Goal: Information Seeking & Learning: Learn about a topic

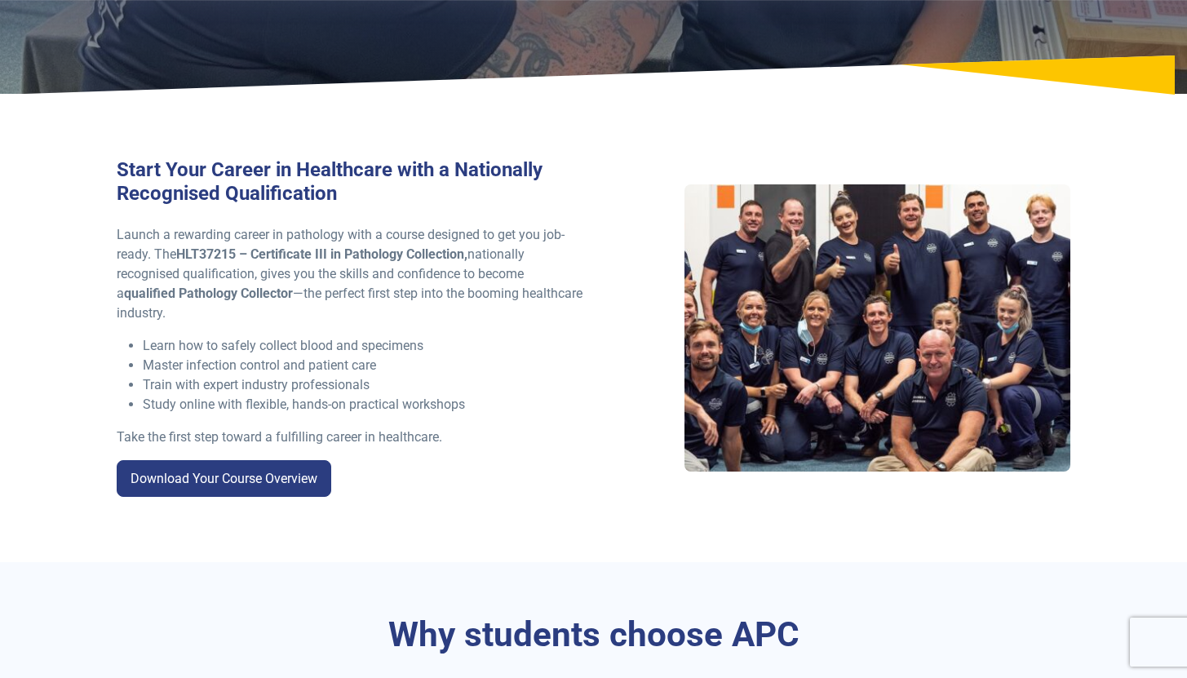
scroll to position [356, 0]
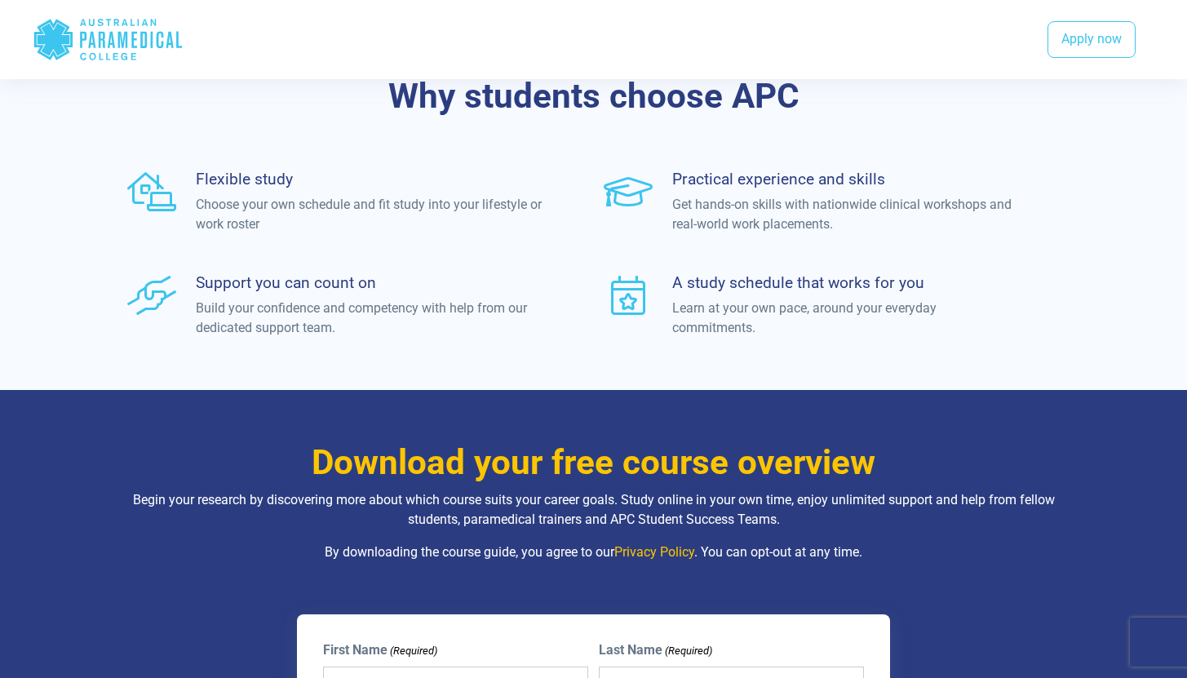
scroll to position [885, 0]
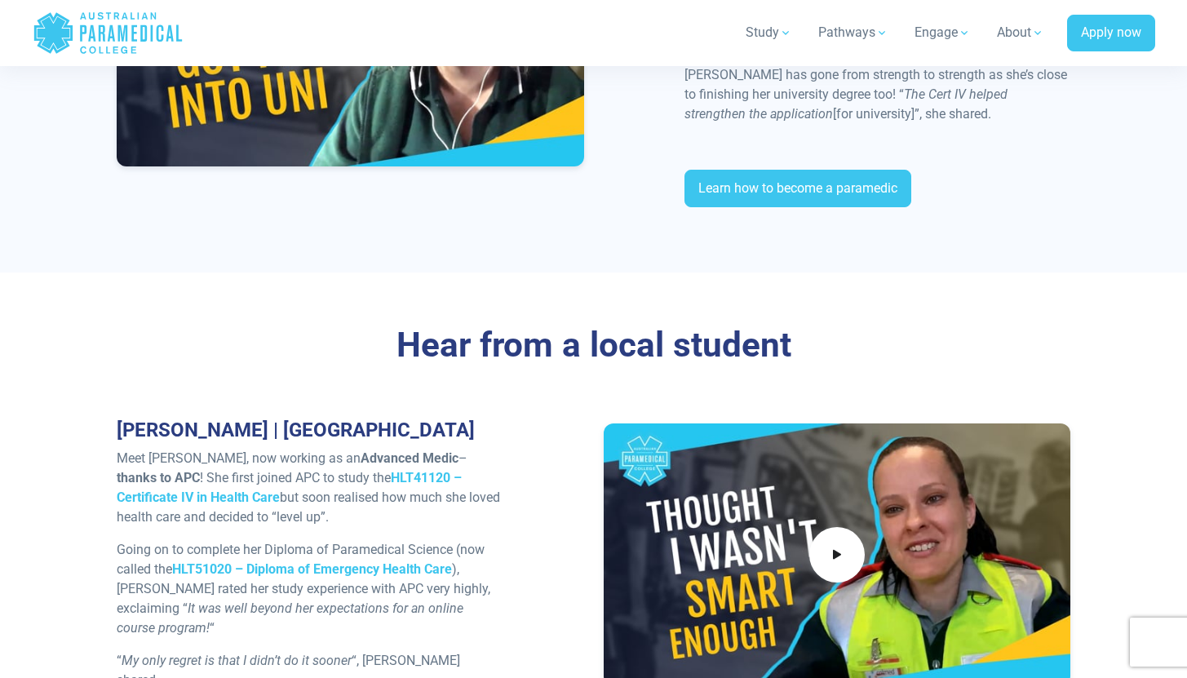
scroll to position [5246, 0]
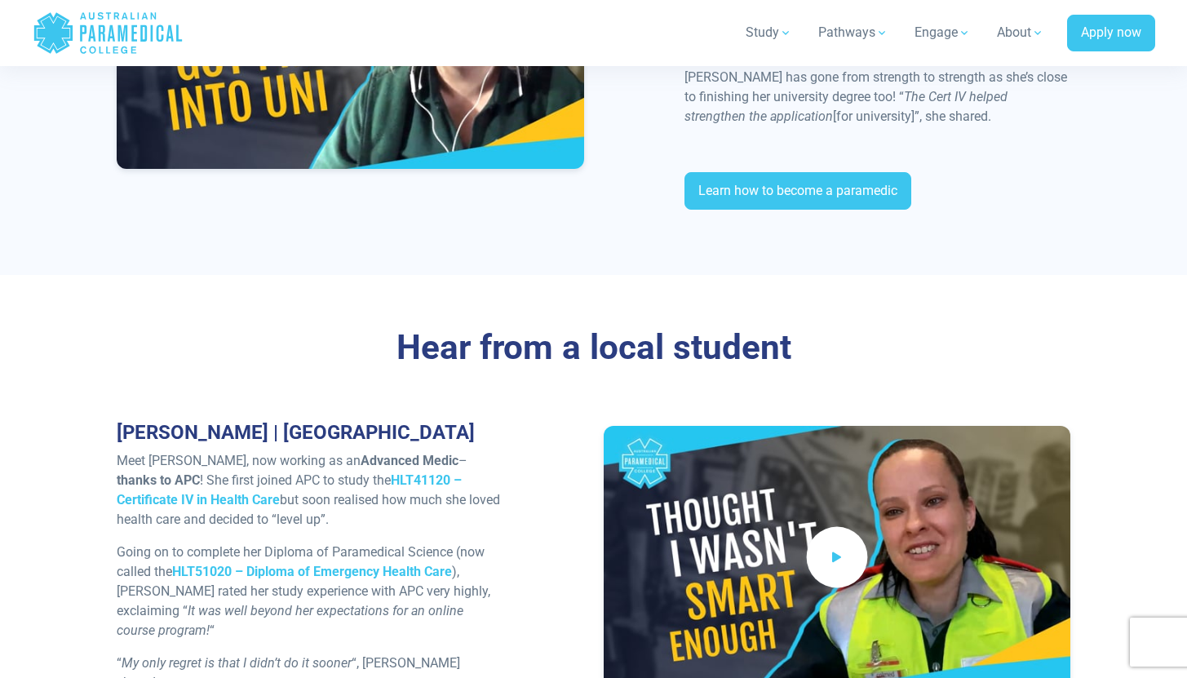
click at [856, 526] on span at bounding box center [836, 556] width 61 height 61
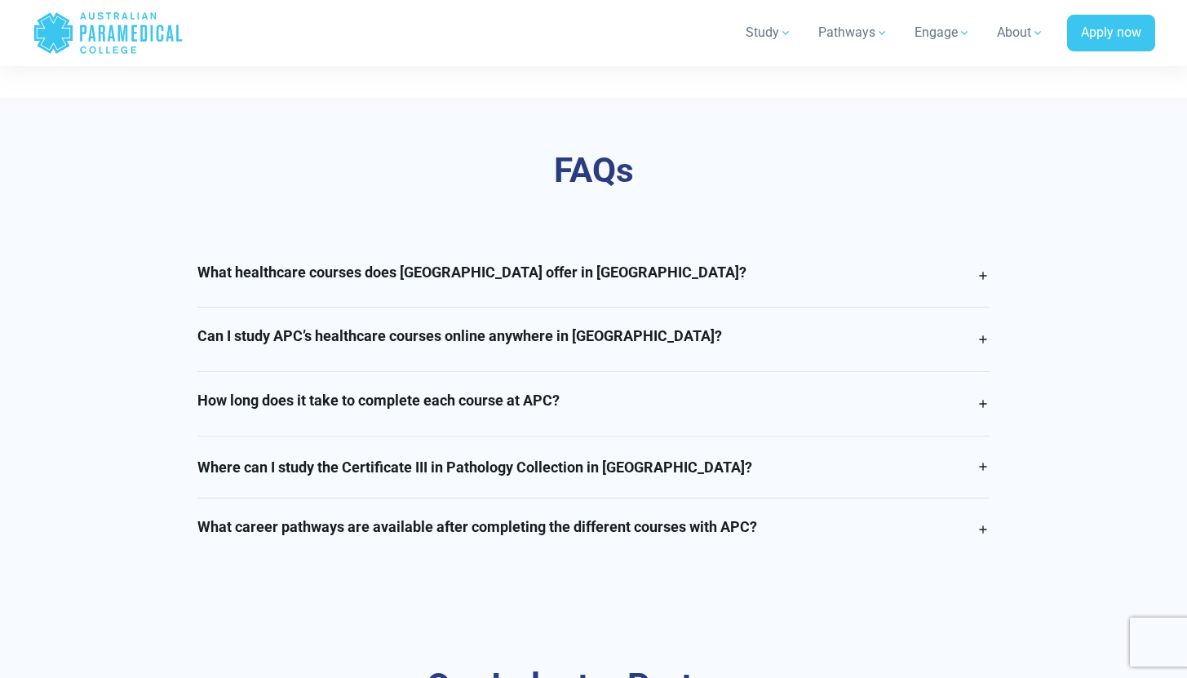
scroll to position [4037, 0]
click at [574, 371] on link "How long does it take to complete each course at APC?" at bounding box center [593, 403] width 792 height 64
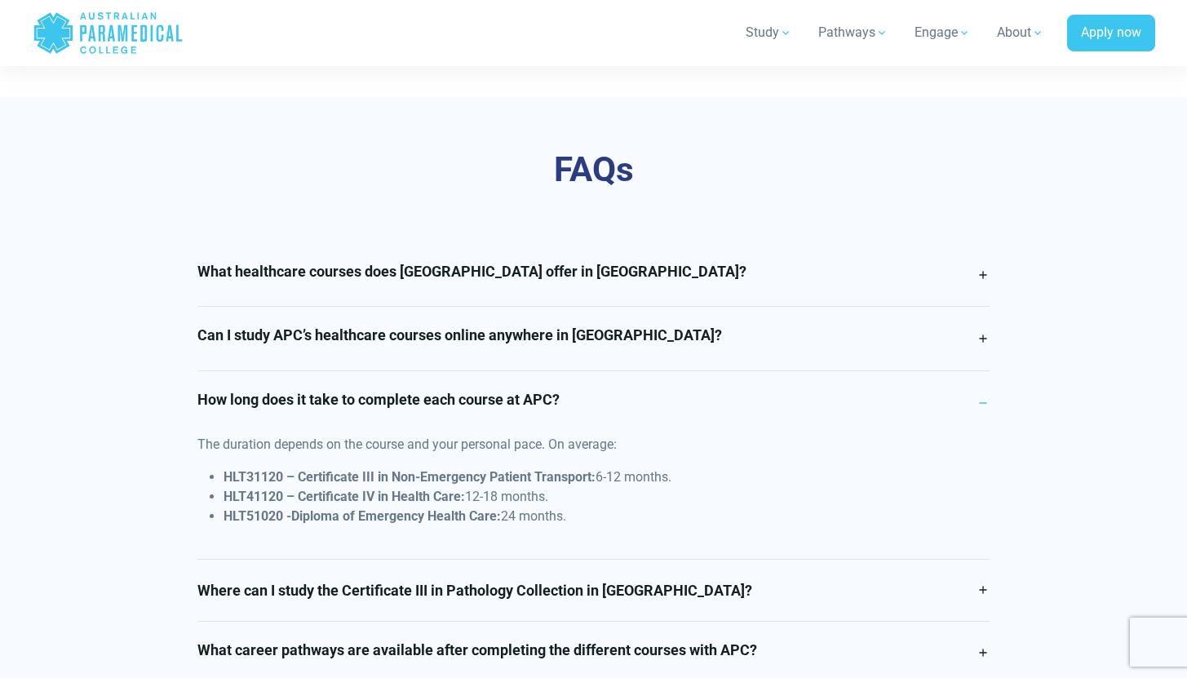
click at [574, 371] on link "How long does it take to complete each course at APC?" at bounding box center [593, 403] width 792 height 64
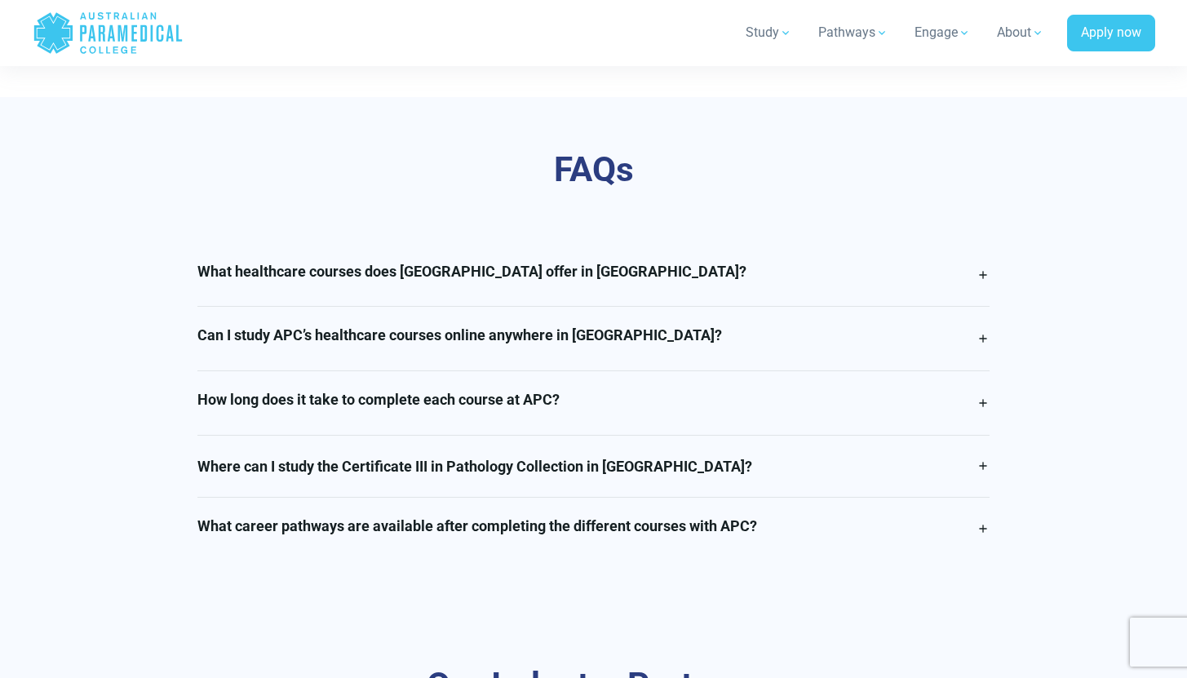
click at [620, 249] on link "What healthcare courses does [GEOGRAPHIC_DATA] offer in [GEOGRAPHIC_DATA]?" at bounding box center [593, 275] width 792 height 64
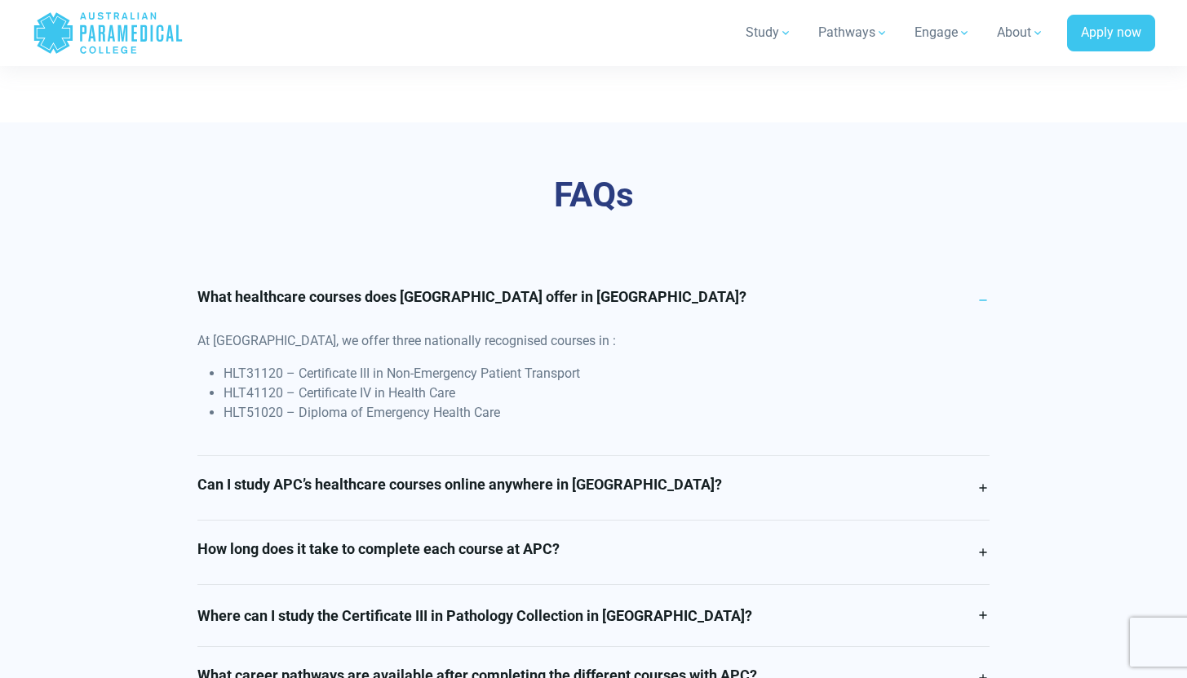
scroll to position [4014, 0]
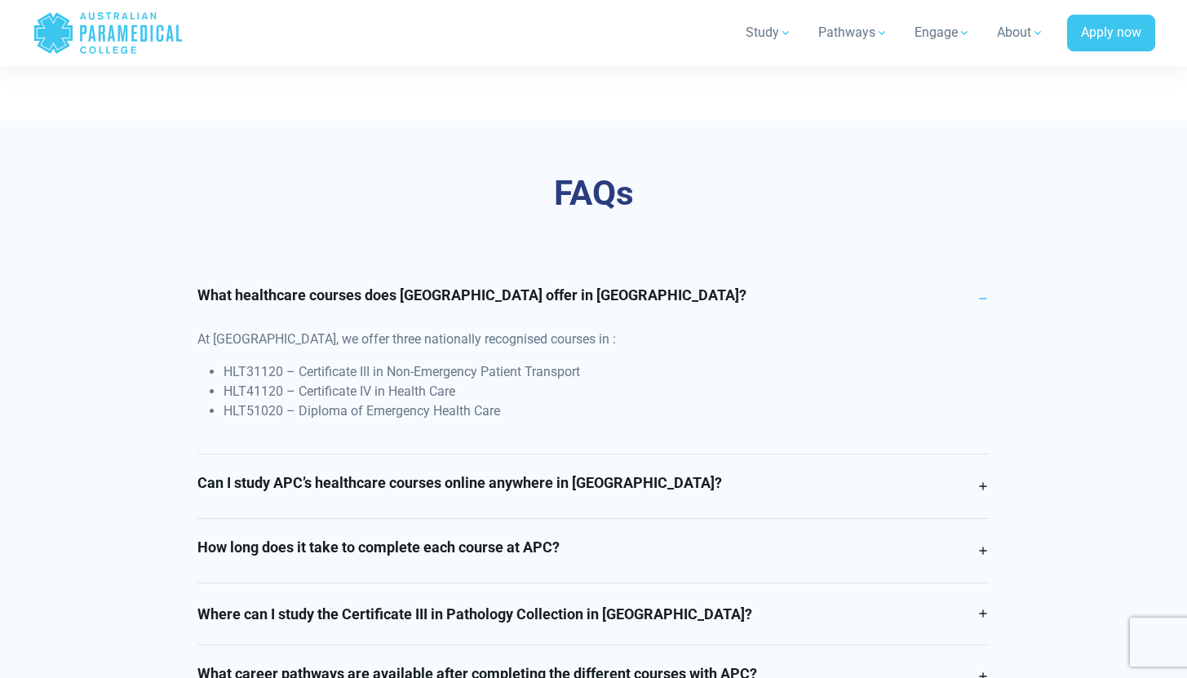
click at [620, 286] on h4 "What healthcare courses does [GEOGRAPHIC_DATA] offer in [GEOGRAPHIC_DATA]?" at bounding box center [471, 295] width 549 height 18
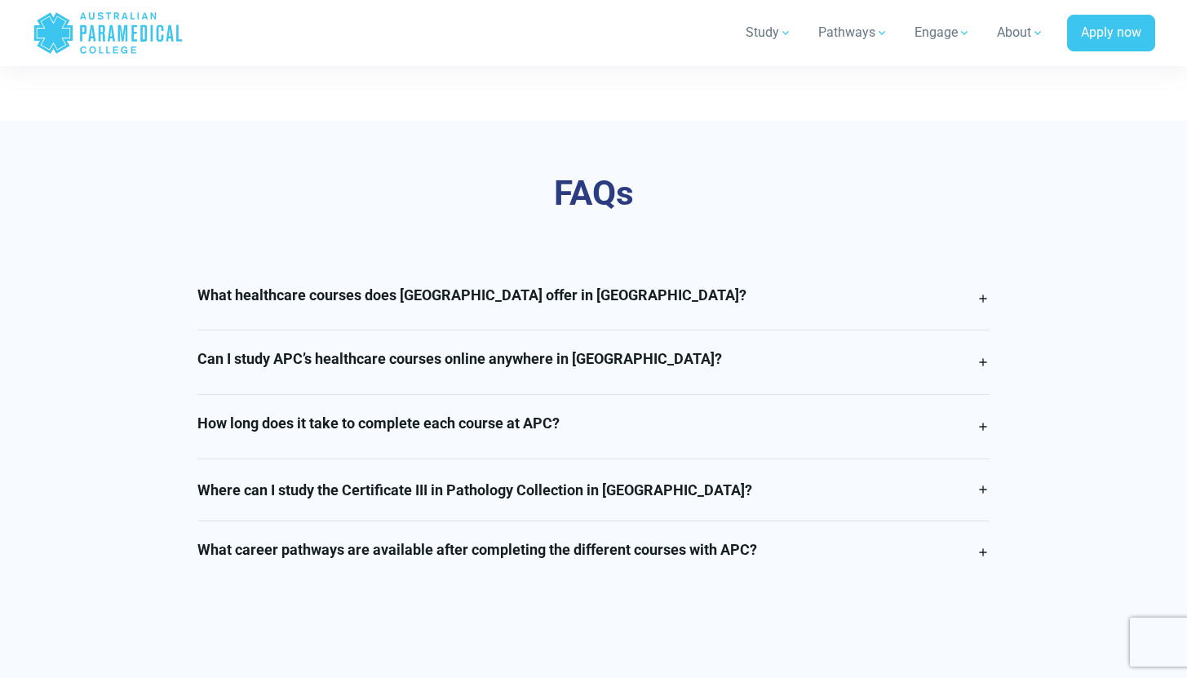
click at [605, 330] on link "Can I study APC’s healthcare courses online anywhere in [GEOGRAPHIC_DATA]?" at bounding box center [593, 362] width 792 height 64
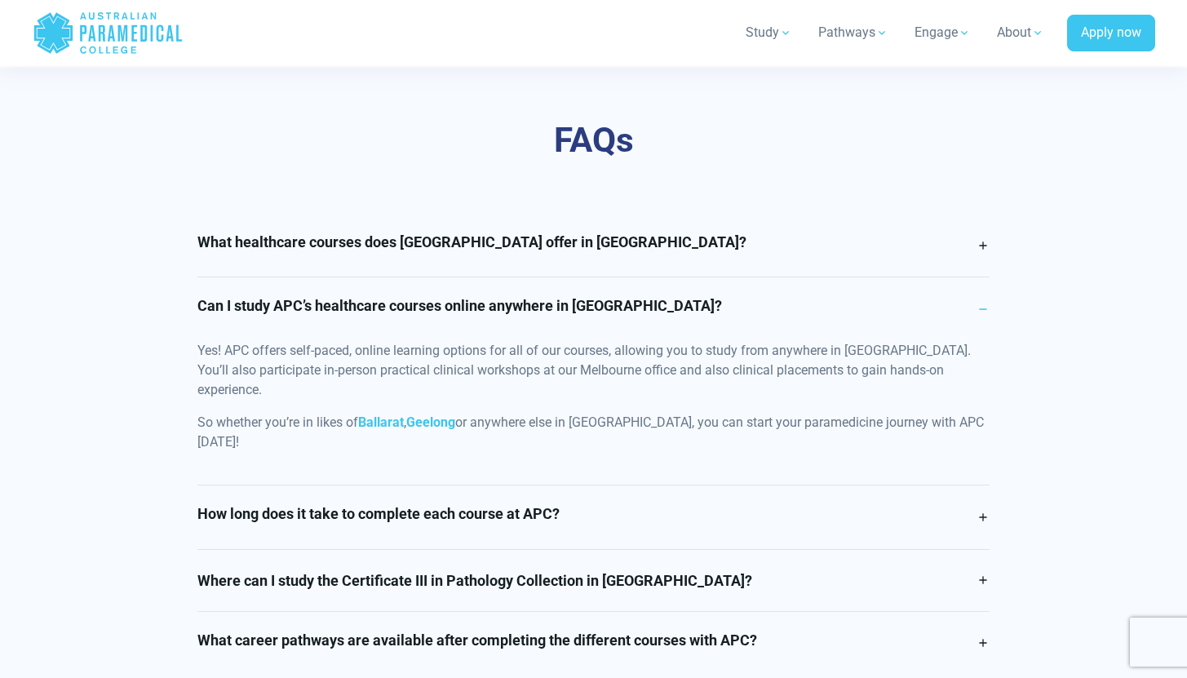
scroll to position [4085, 0]
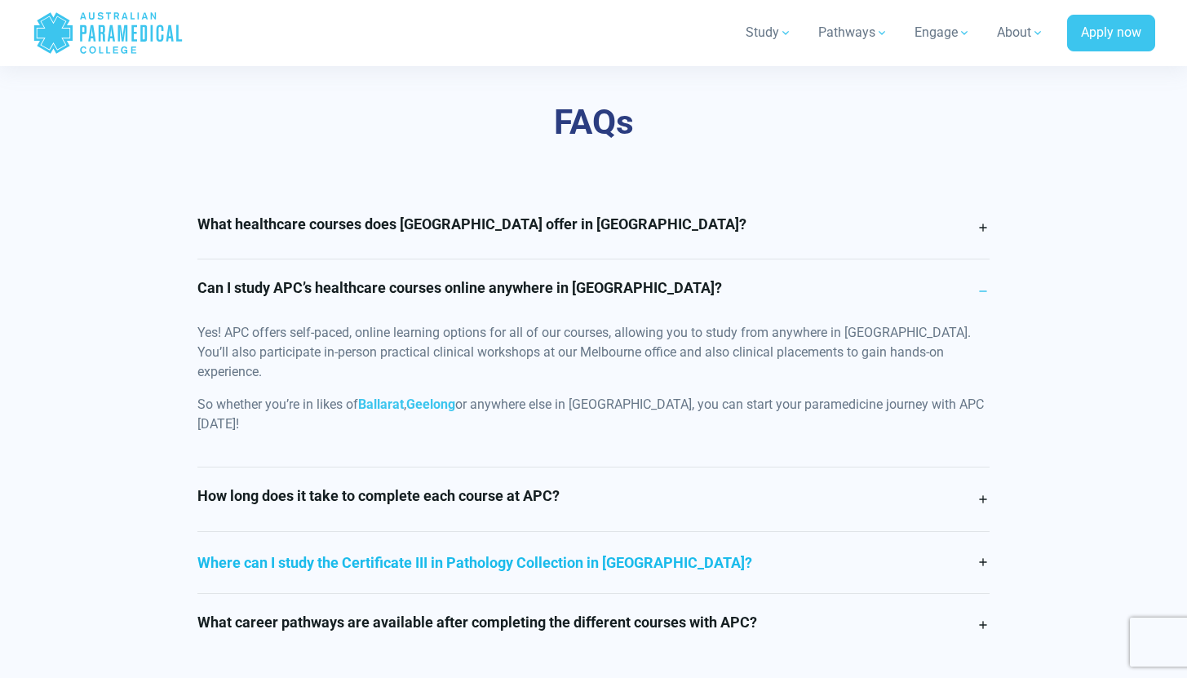
click at [489, 532] on link "Where can I study the Certificate III in Pathology Collection in [GEOGRAPHIC_DA…" at bounding box center [593, 562] width 792 height 61
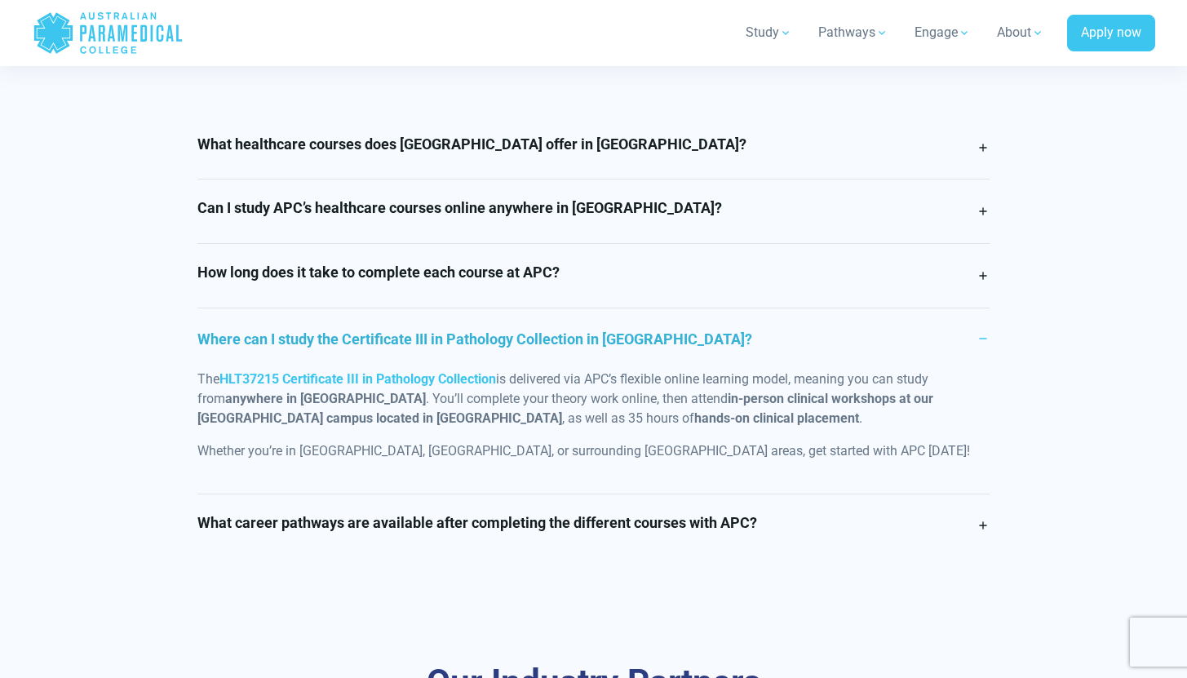
scroll to position [4180, 0]
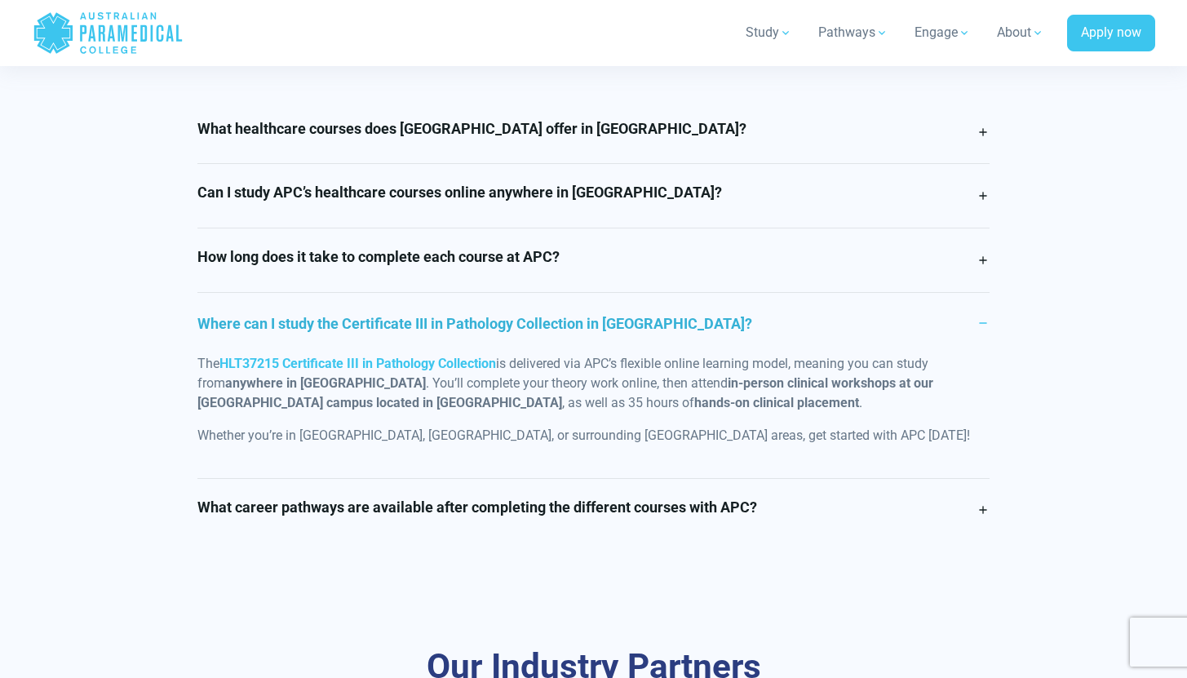
click at [530, 489] on link "What career pathways are available after completing the different courses with …" at bounding box center [593, 511] width 792 height 64
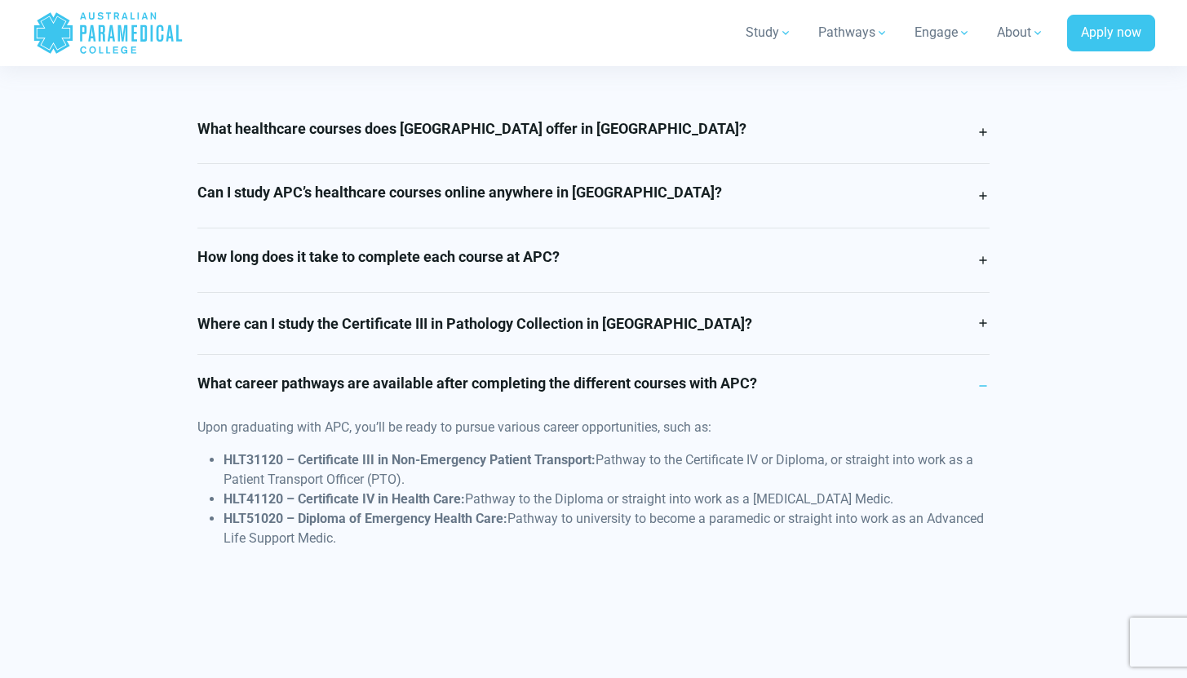
click at [706, 374] on h4 "What career pathways are available after completing the different courses with …" at bounding box center [477, 383] width 560 height 18
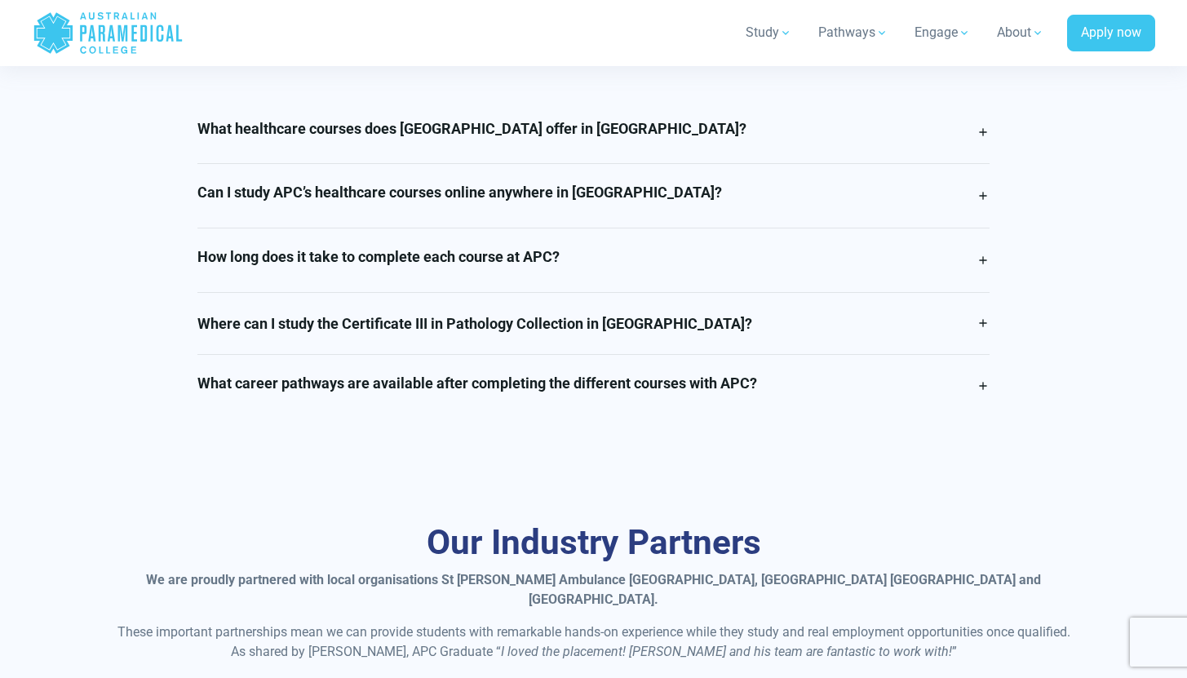
click at [852, 34] on link "Pathways" at bounding box center [853, 33] width 90 height 46
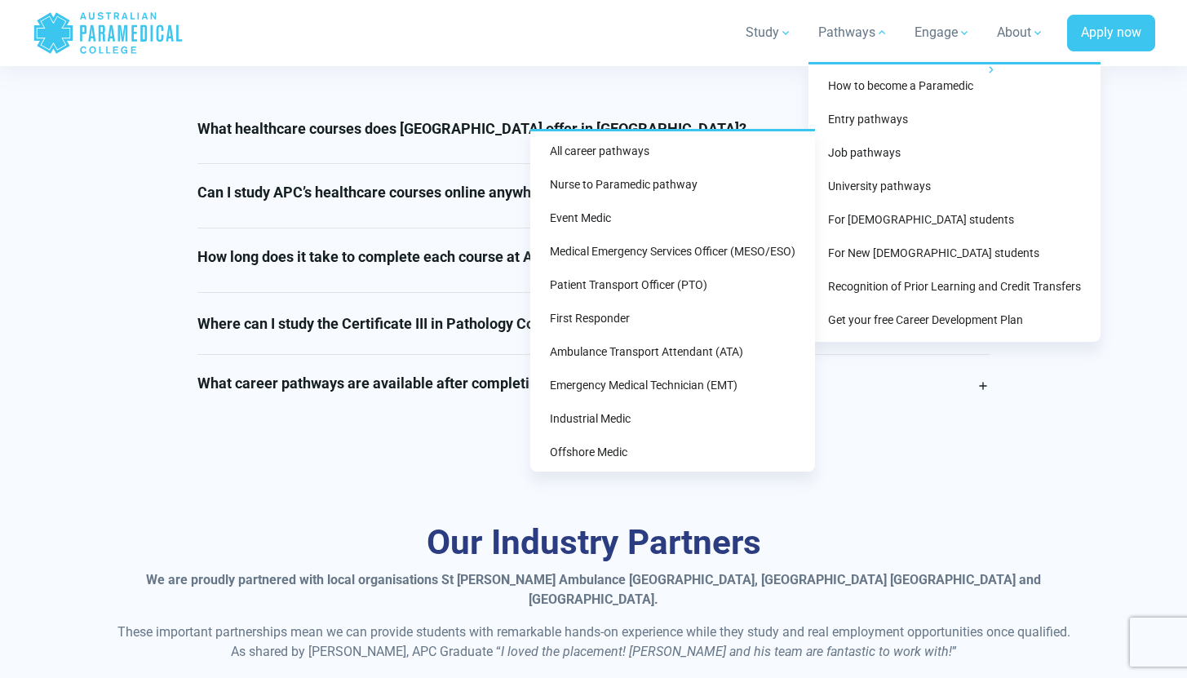
scroll to position [71, 0]
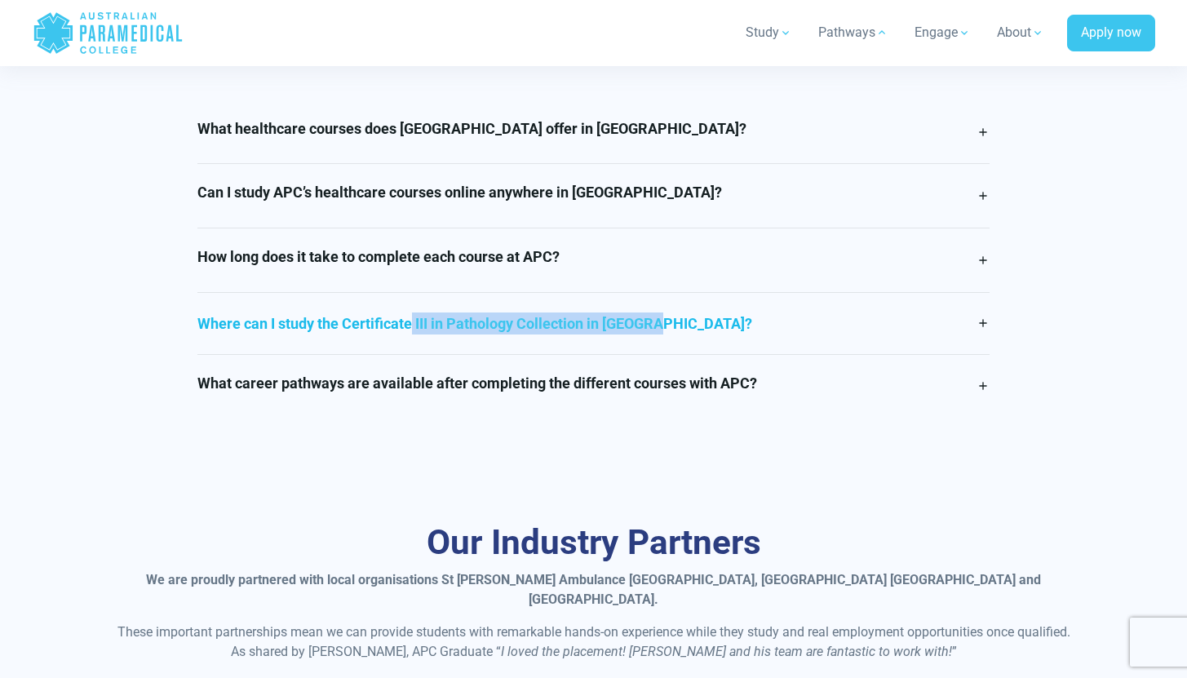
drag, startPoint x: 347, startPoint y: 284, endPoint x: 585, endPoint y: 286, distance: 238.2
click at [585, 293] on link "Where can I study the Certificate III in Pathology Collection in [GEOGRAPHIC_DA…" at bounding box center [593, 323] width 792 height 61
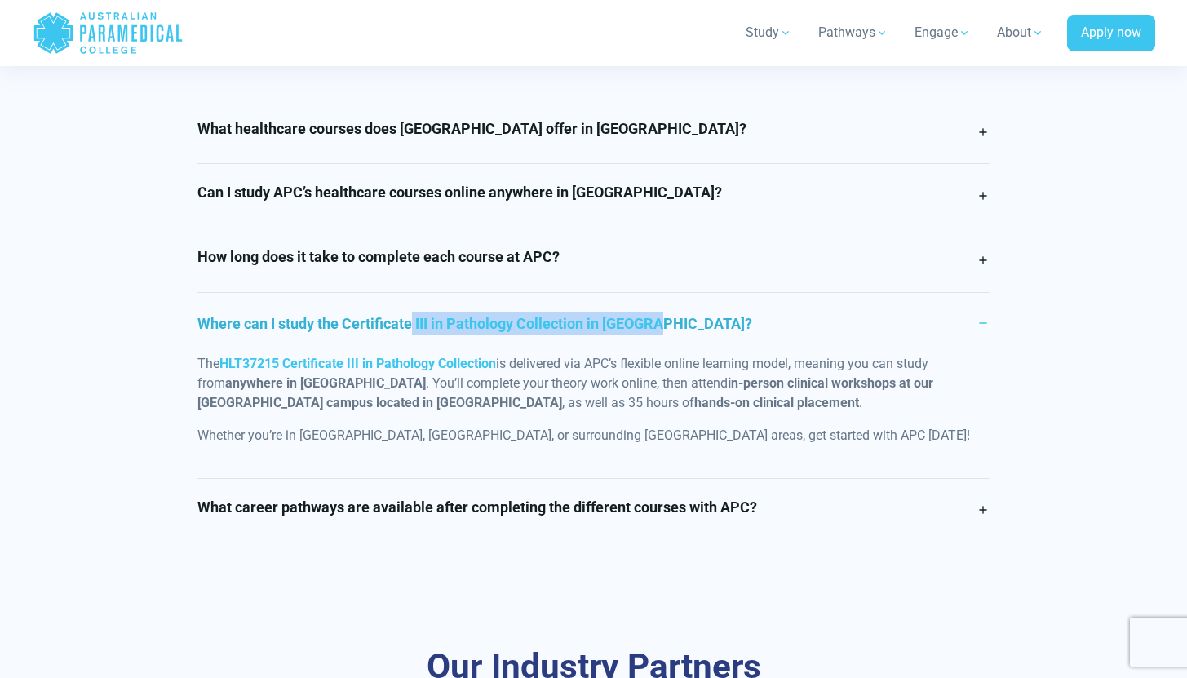
copy link "Certificate III in Pathology Collection"
